Goal: Task Accomplishment & Management: Use online tool/utility

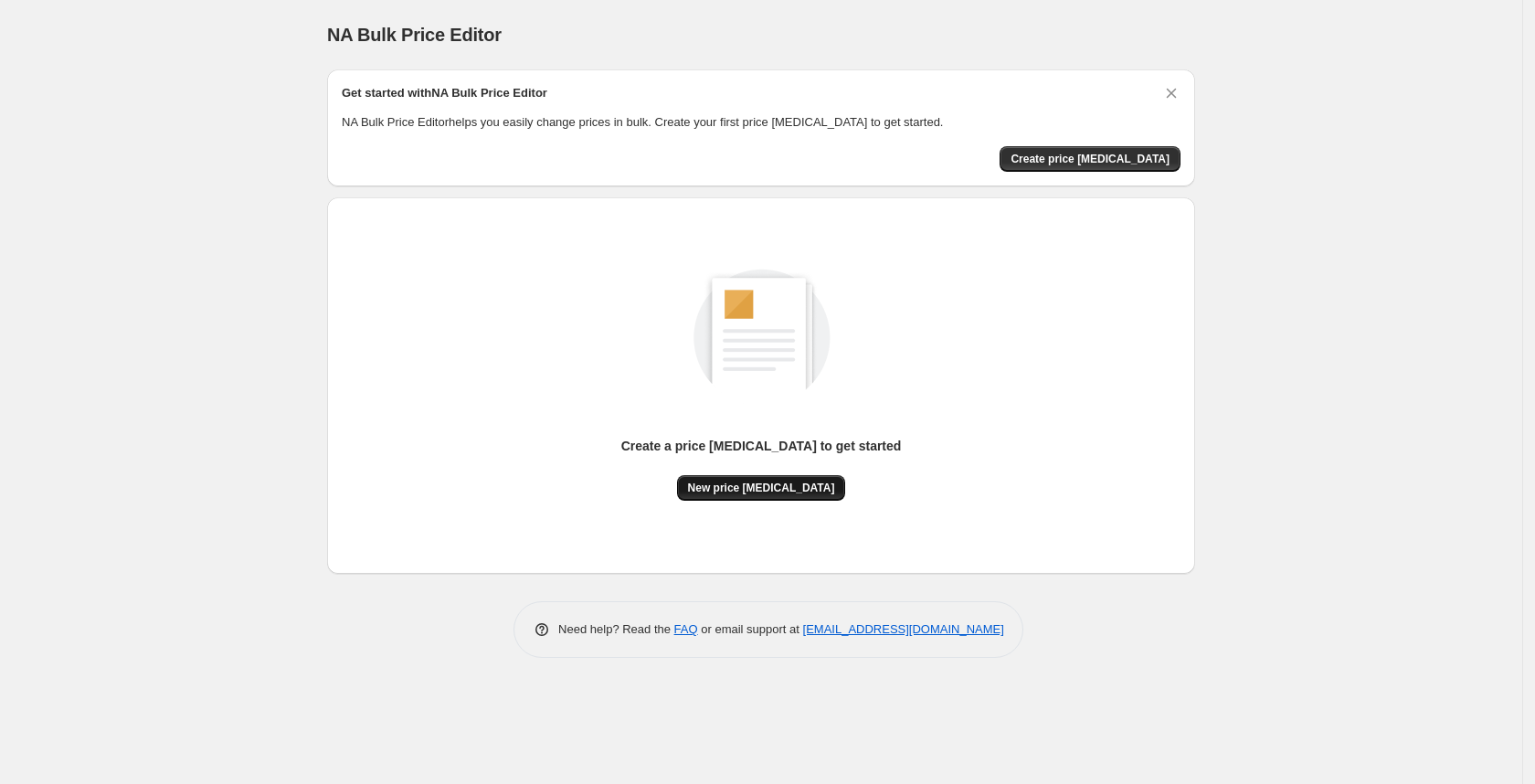
click at [731, 482] on span "New price change job" at bounding box center [761, 487] width 147 height 15
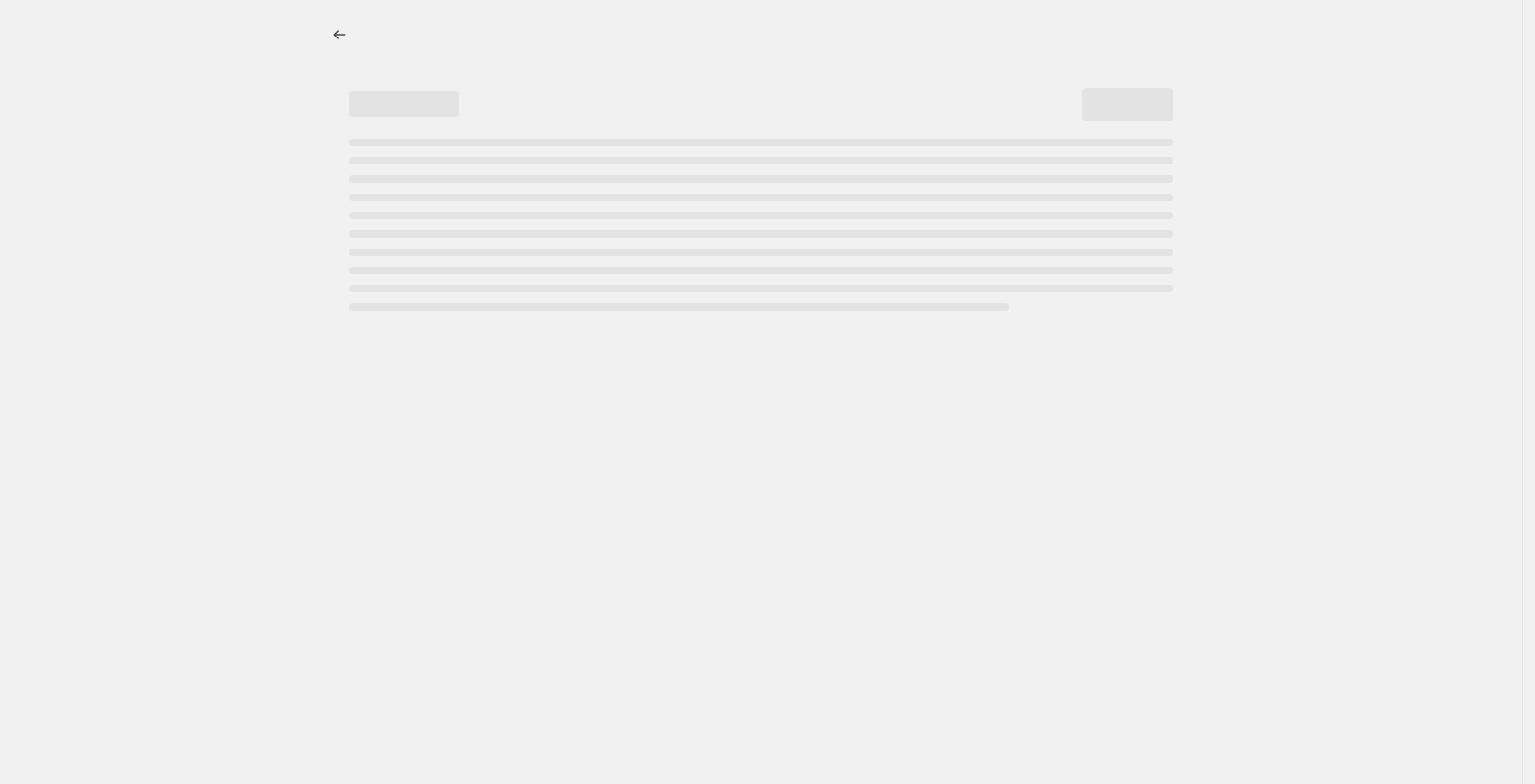
select select "percentage"
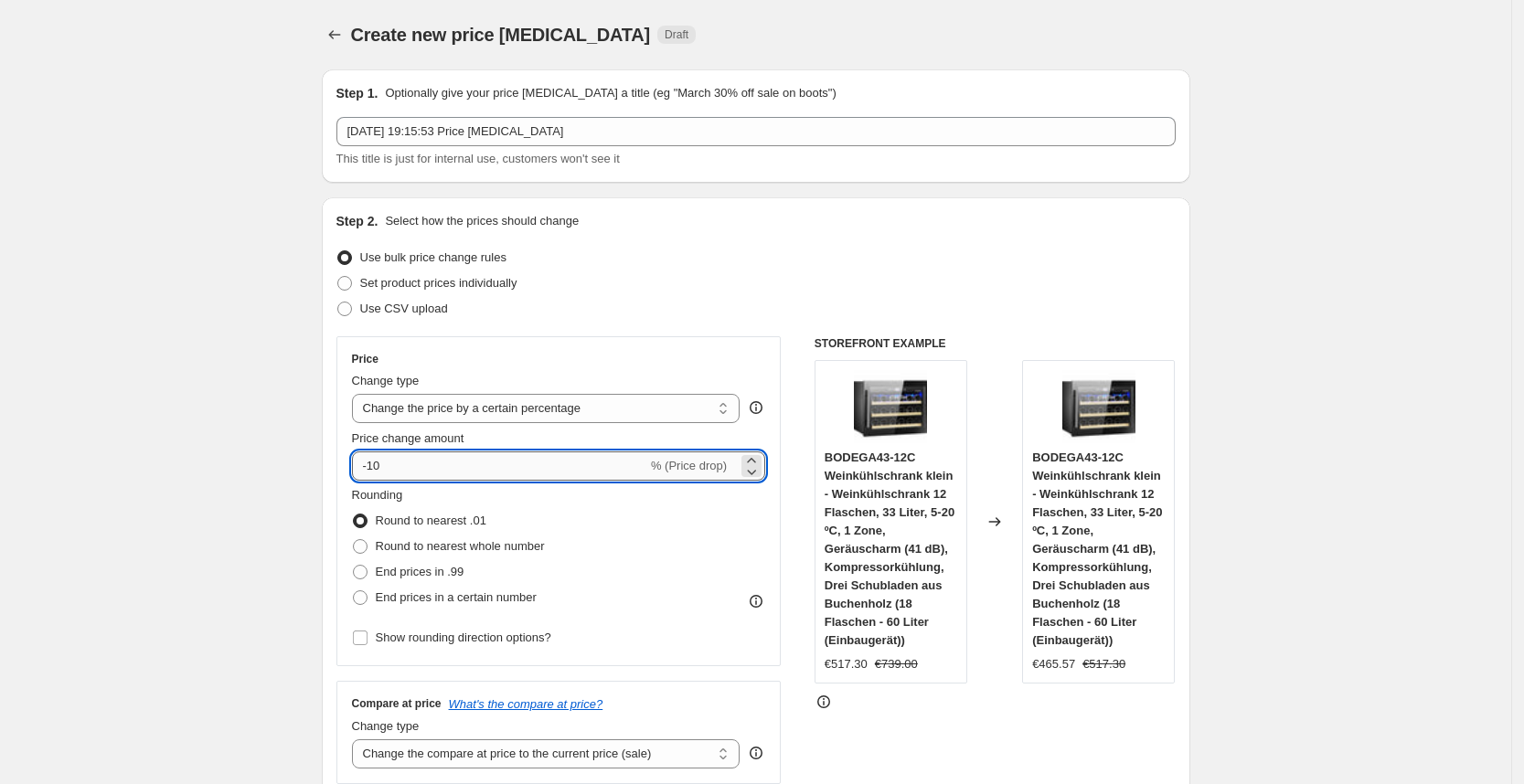
click at [432, 474] on input "-10" at bounding box center [499, 466] width 295 height 29
type input "-1"
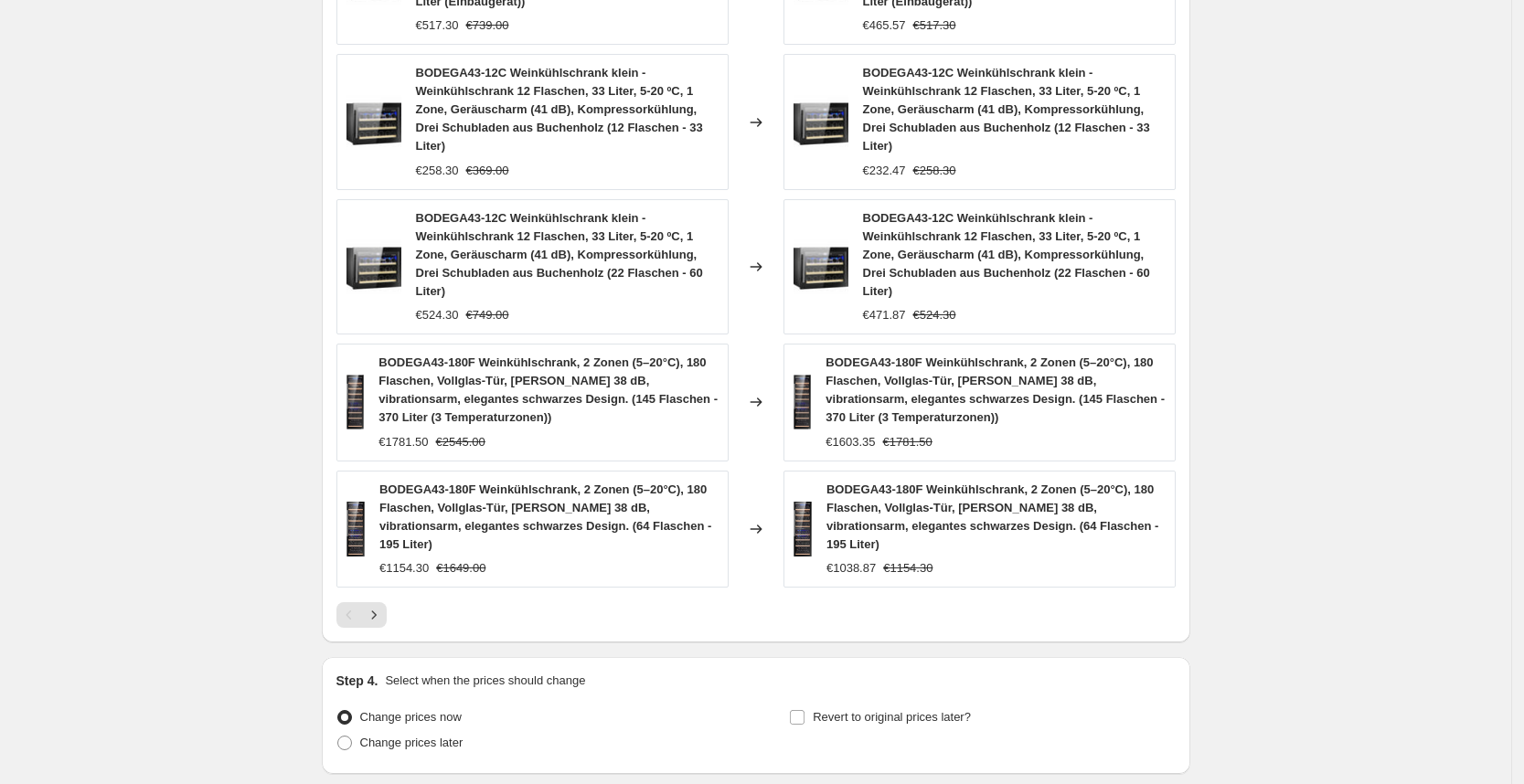
scroll to position [1256, 0]
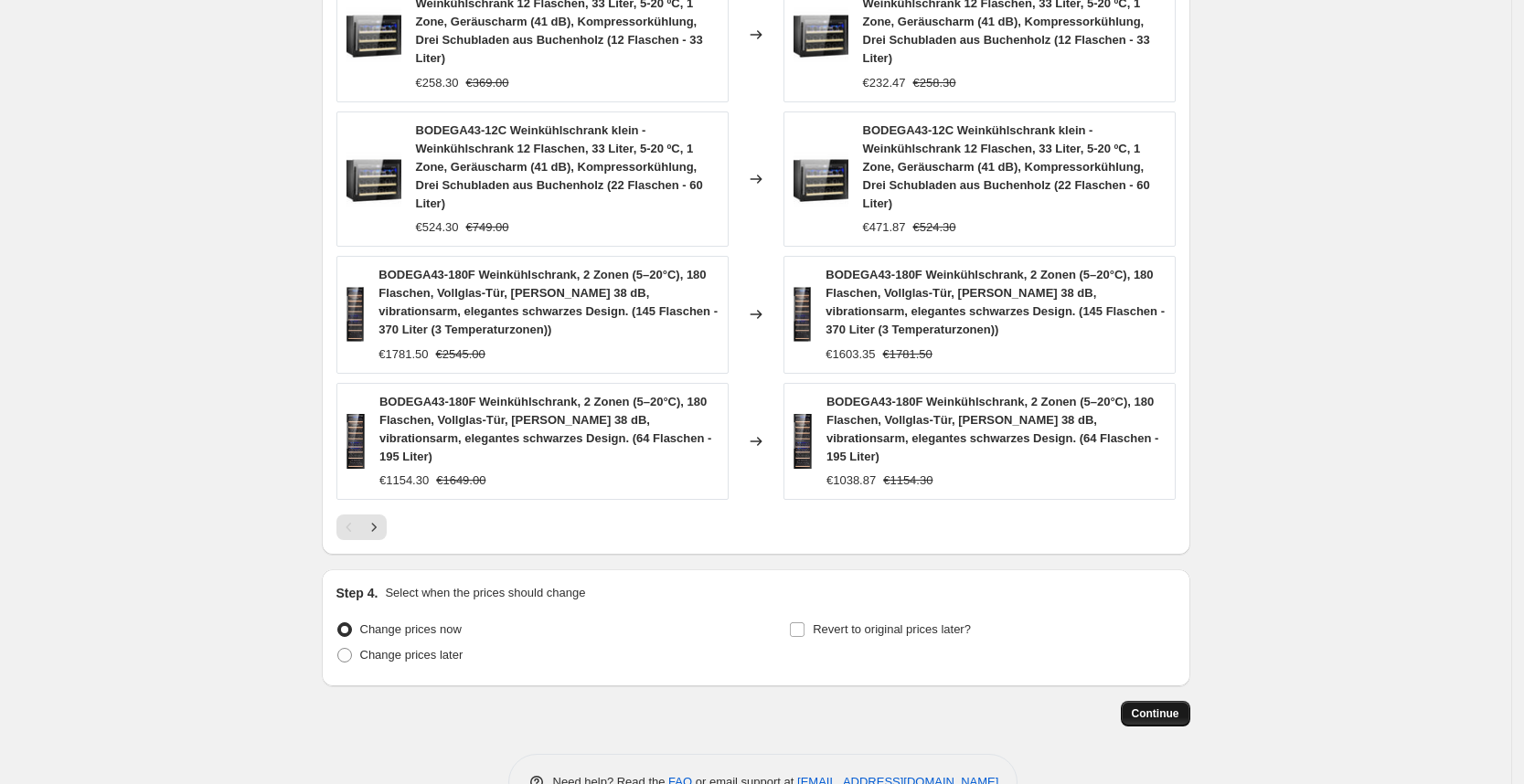
type input "-30"
click at [1169, 706] on span "Continue" at bounding box center [1155, 713] width 48 height 15
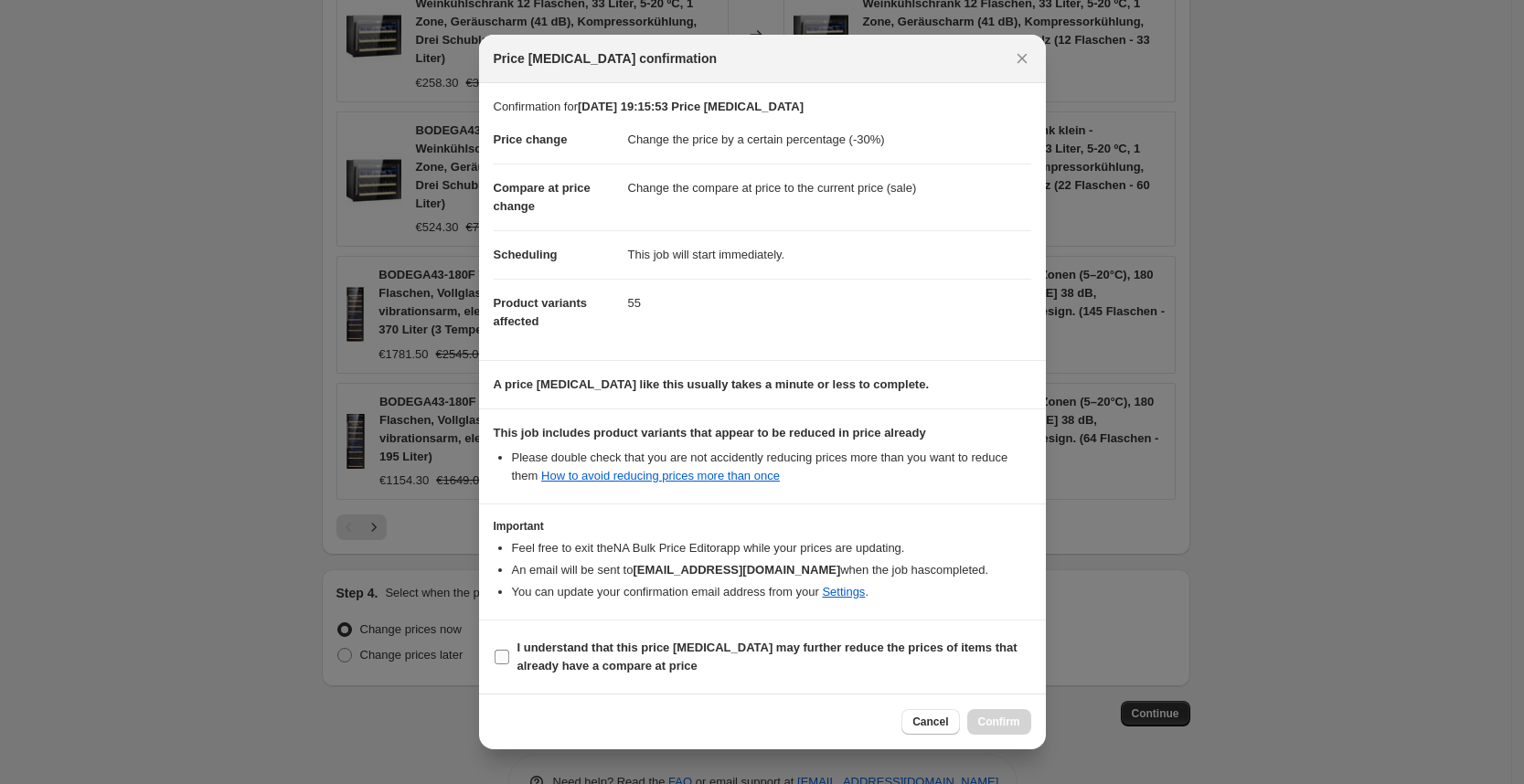
click at [599, 648] on b "I understand that this price change job may further reduce the prices of items …" at bounding box center [768, 656] width 500 height 32
click at [509, 650] on input "I understand that this price change job may further reduce the prices of items …" at bounding box center [501, 657] width 15 height 15
checkbox input "true"
click at [1000, 725] on span "Confirm" at bounding box center [998, 722] width 42 height 15
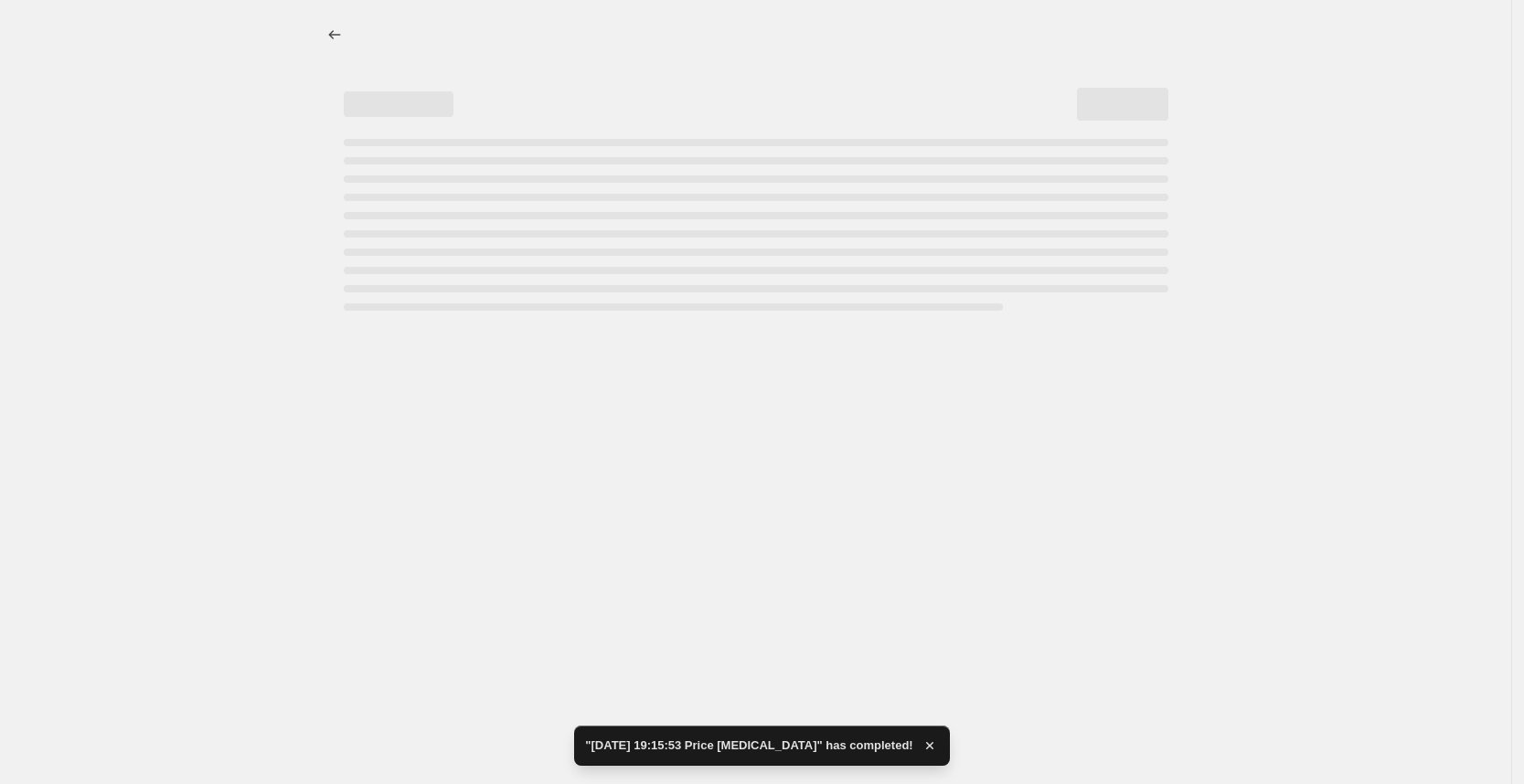
select select "percentage"
